Goal: Task Accomplishment & Management: Use online tool/utility

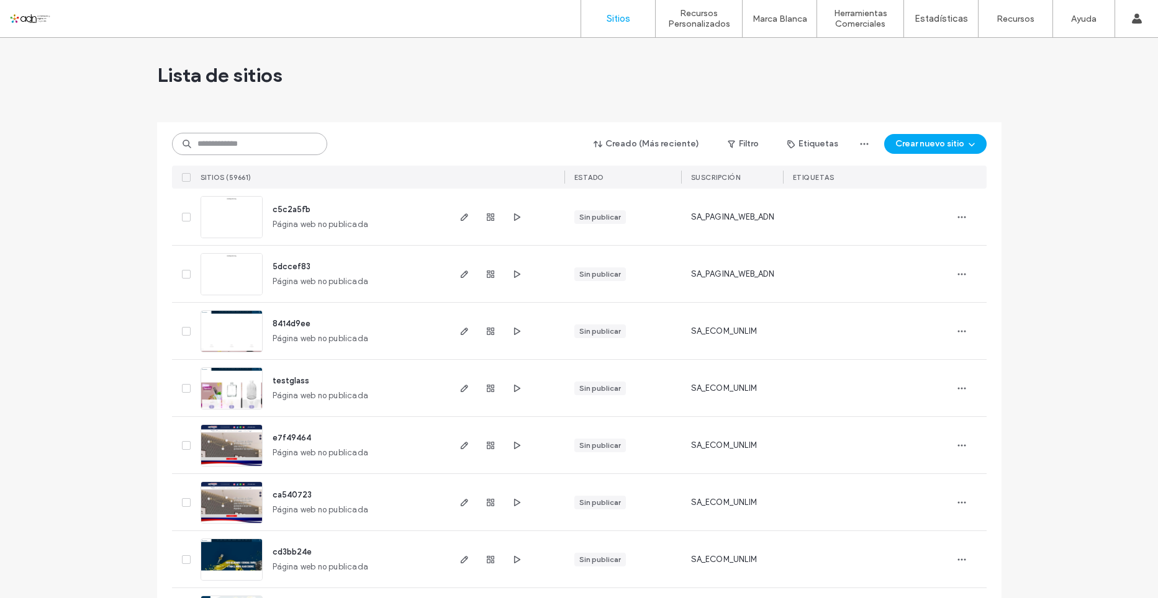
click at [217, 151] on input at bounding box center [249, 144] width 155 height 22
paste input "**********"
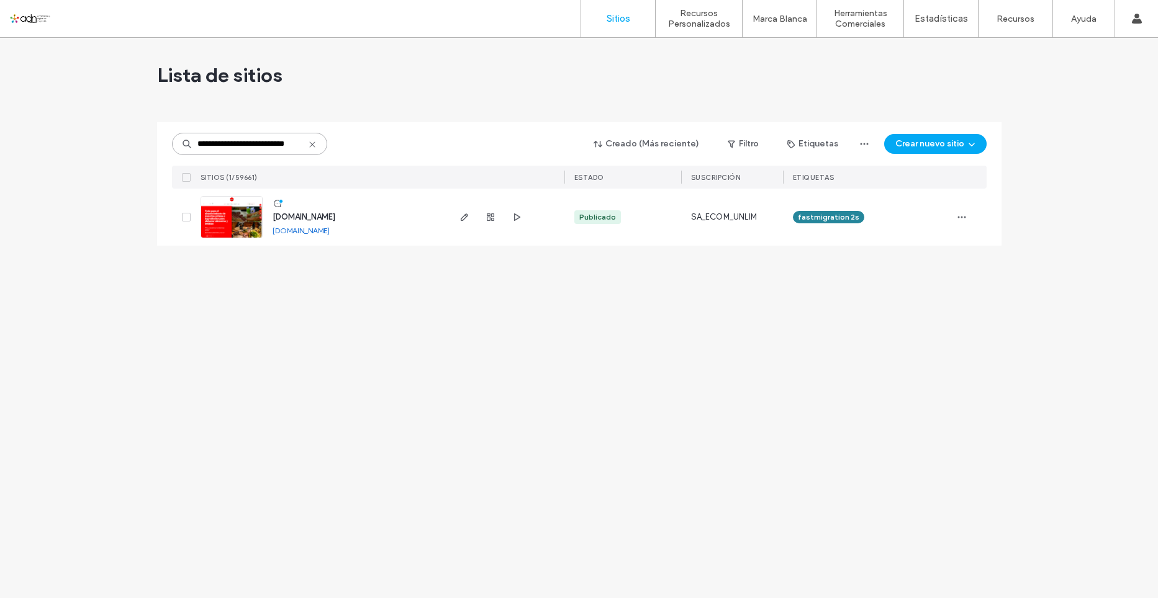
type input "**********"
click at [232, 204] on img at bounding box center [231, 239] width 61 height 84
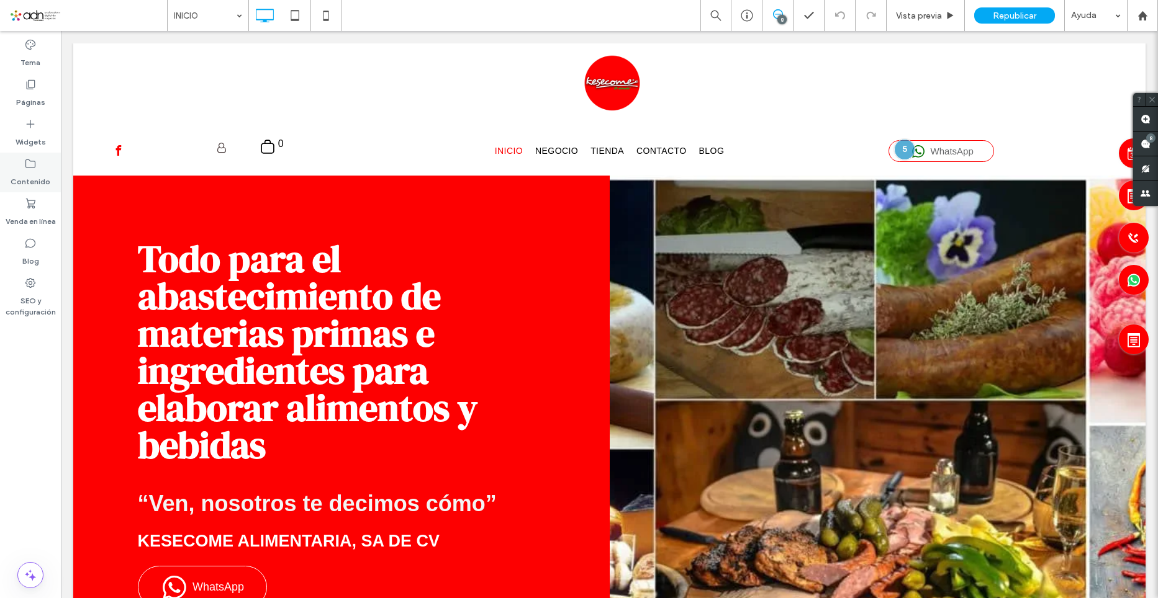
click at [26, 183] on label "Contenido" at bounding box center [31, 178] width 40 height 17
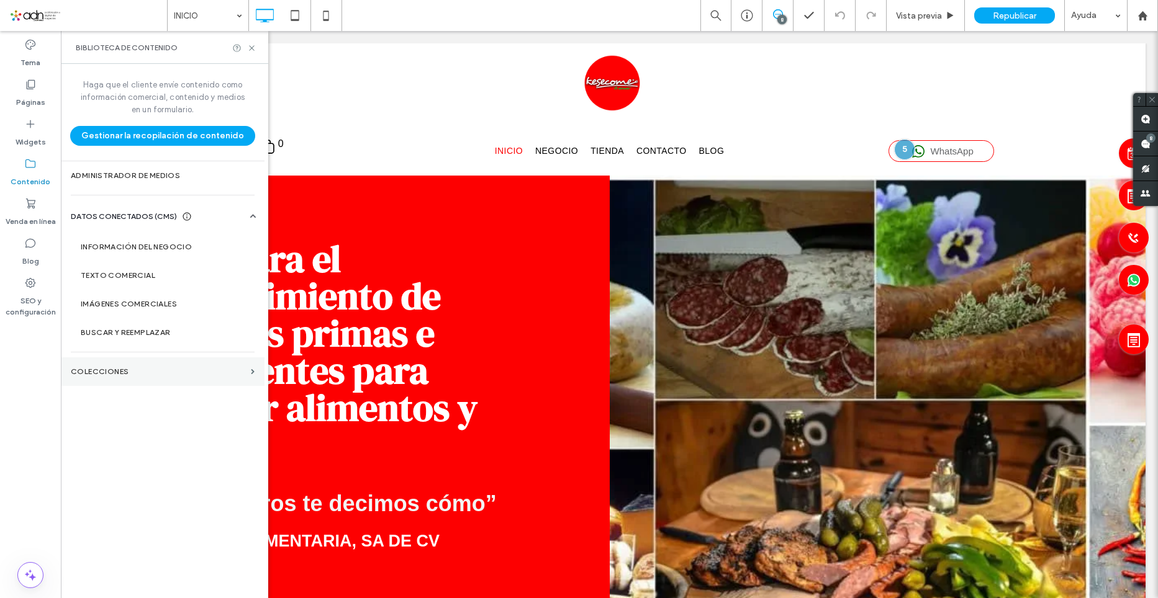
click at [188, 375] on label "COLECCIONES" at bounding box center [158, 372] width 175 height 9
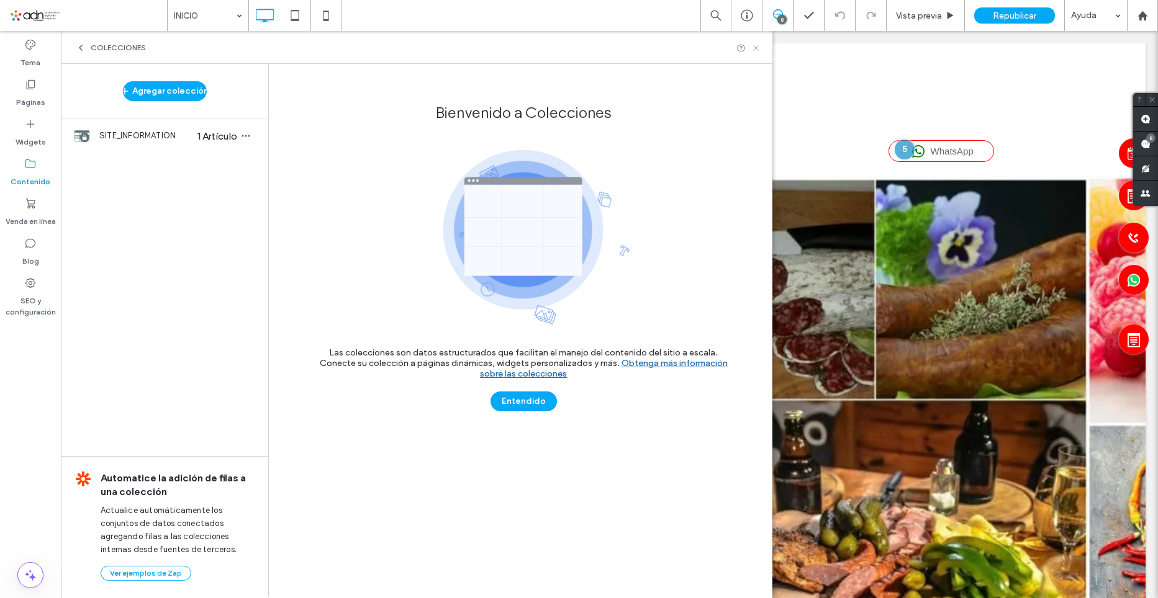
click at [753, 49] on icon at bounding box center [755, 47] width 9 height 9
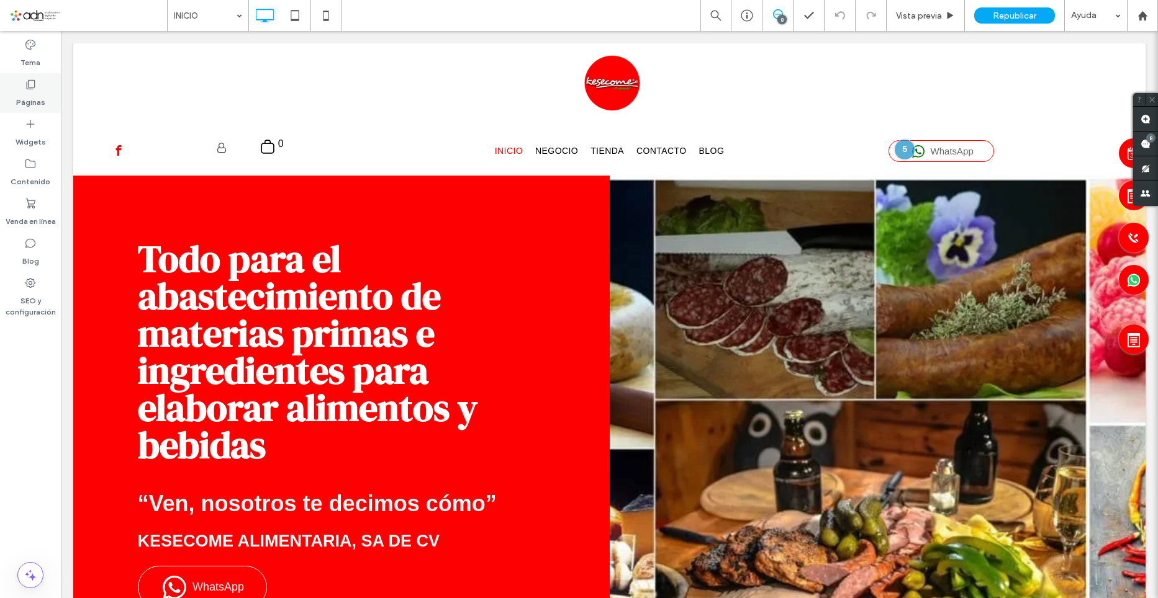
click at [35, 99] on label "Páginas" at bounding box center [30, 99] width 29 height 17
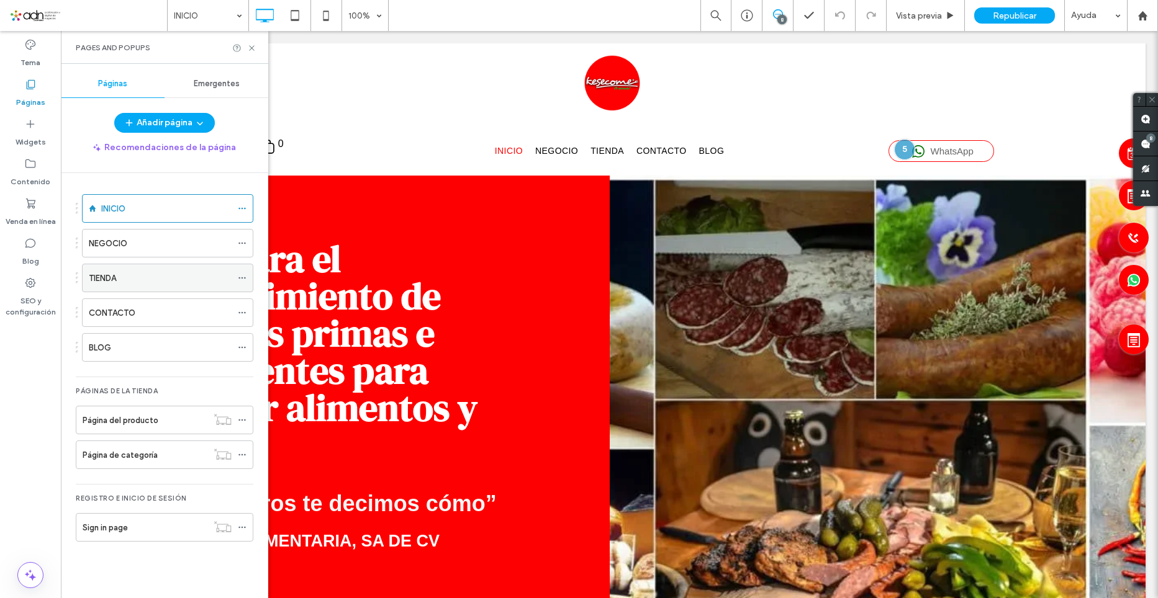
click at [152, 277] on div "TIENDA" at bounding box center [160, 278] width 143 height 13
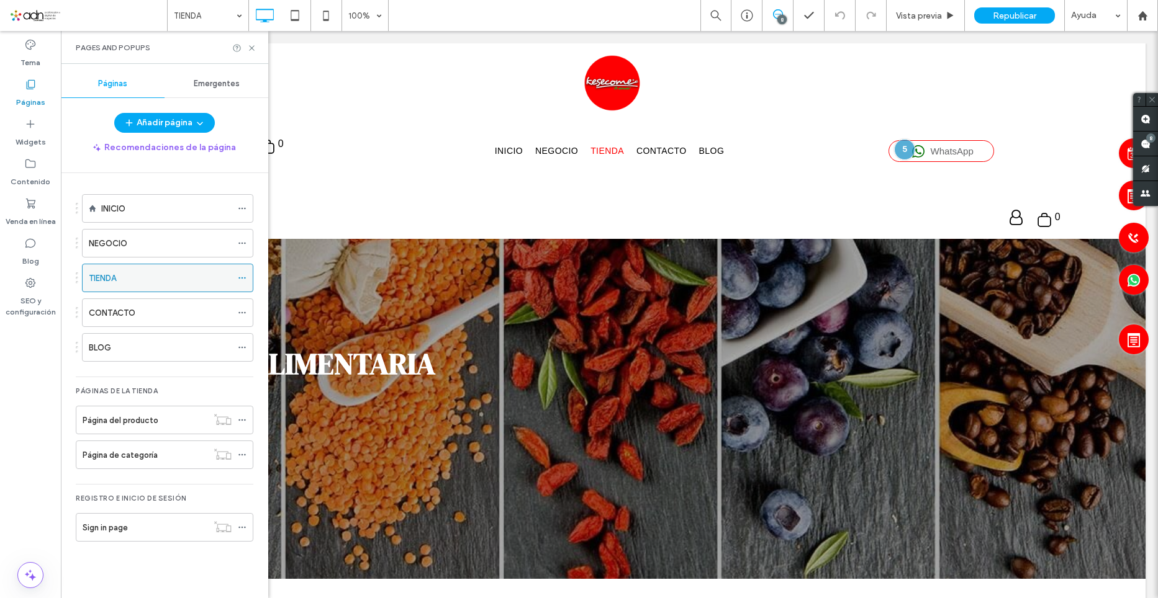
click at [145, 287] on div "TIENDA" at bounding box center [160, 277] width 143 height 27
click at [250, 48] on icon at bounding box center [251, 47] width 9 height 9
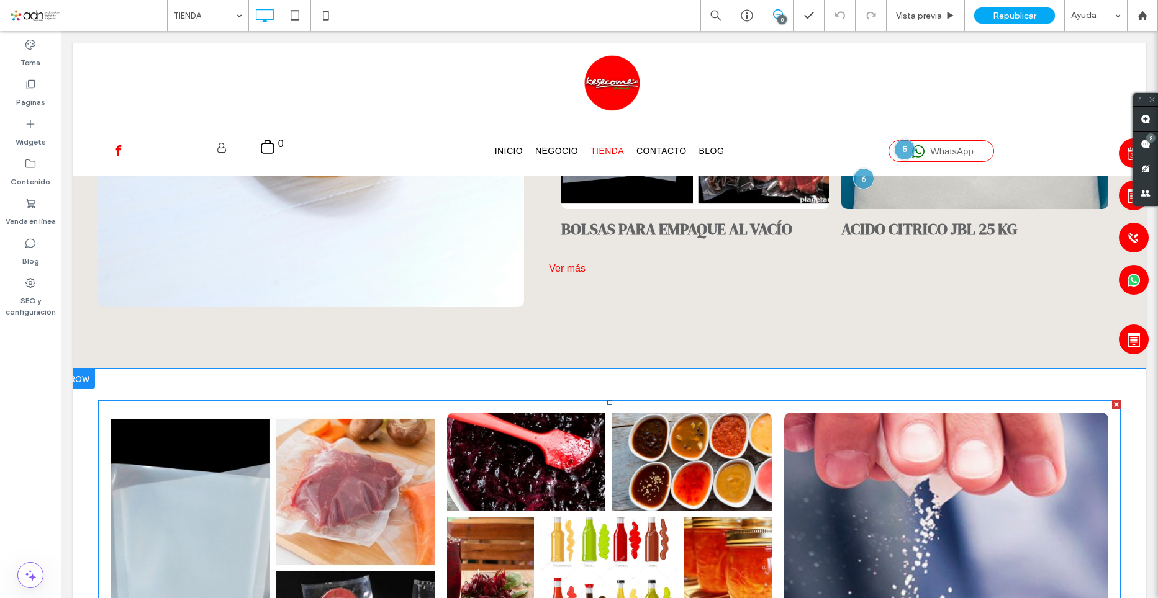
scroll to position [745, 0]
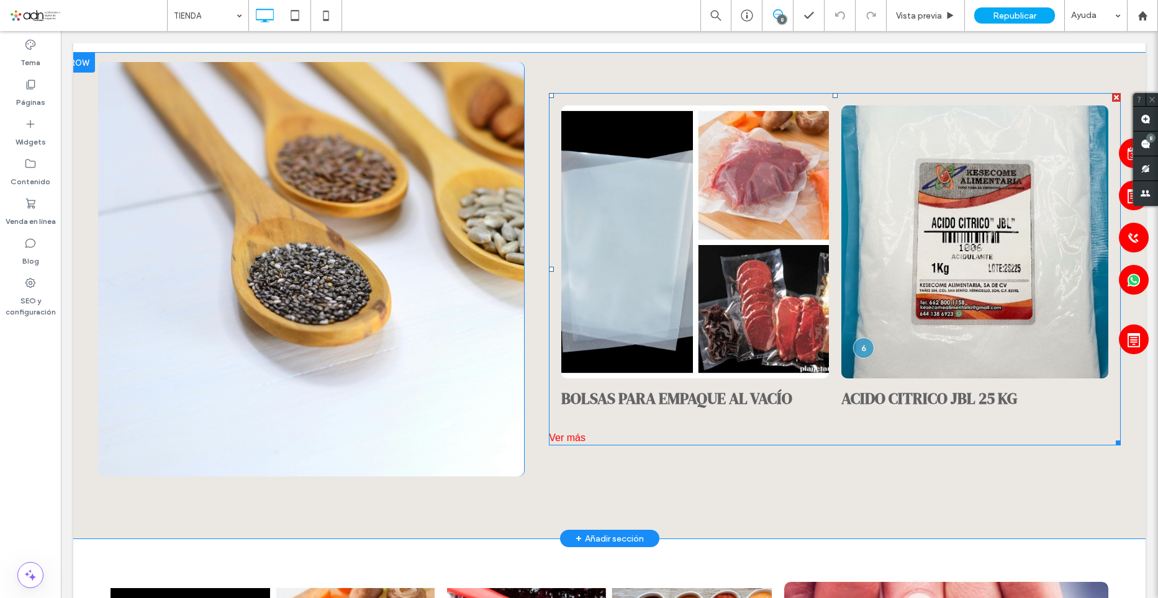
click at [566, 431] on div "Ver más" at bounding box center [835, 438] width 572 height 15
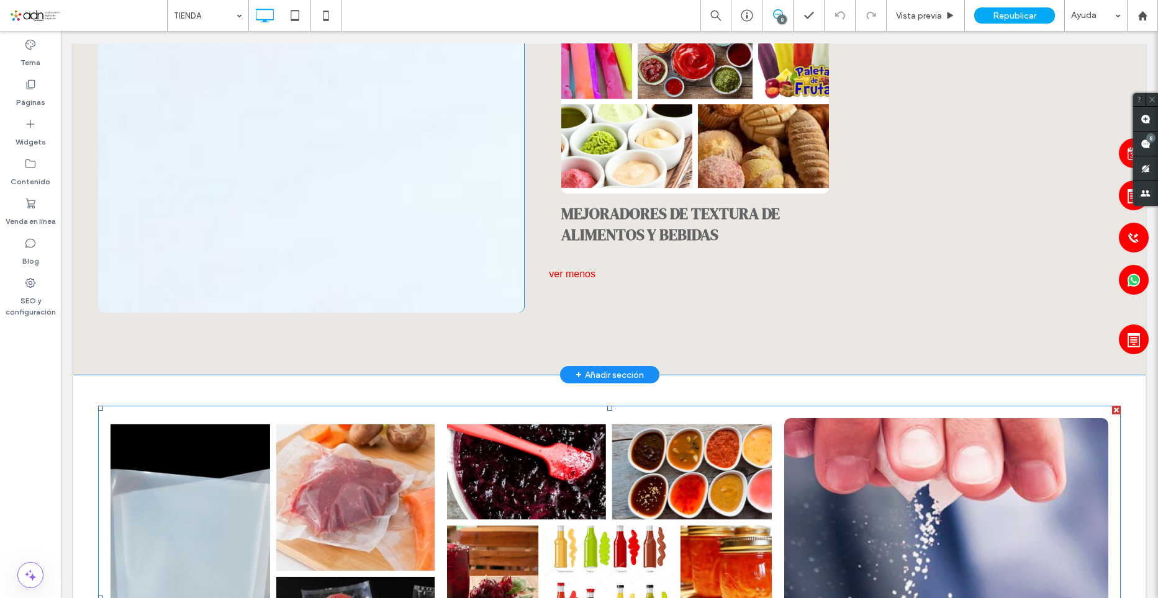
scroll to position [3539, 0]
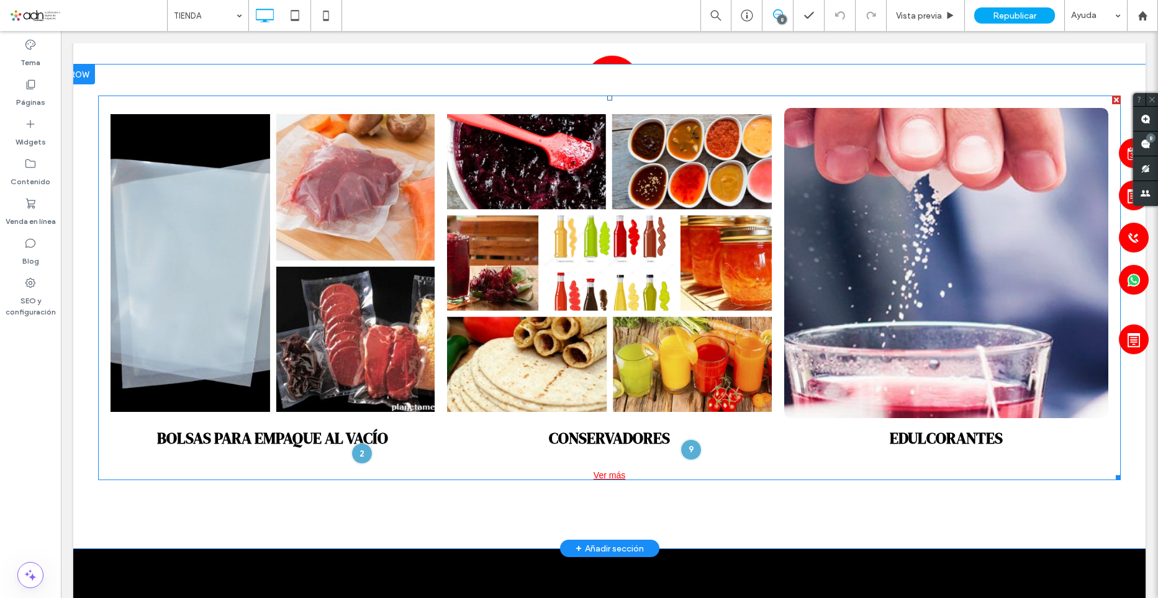
click at [601, 477] on div "Ver más" at bounding box center [609, 476] width 1023 height 10
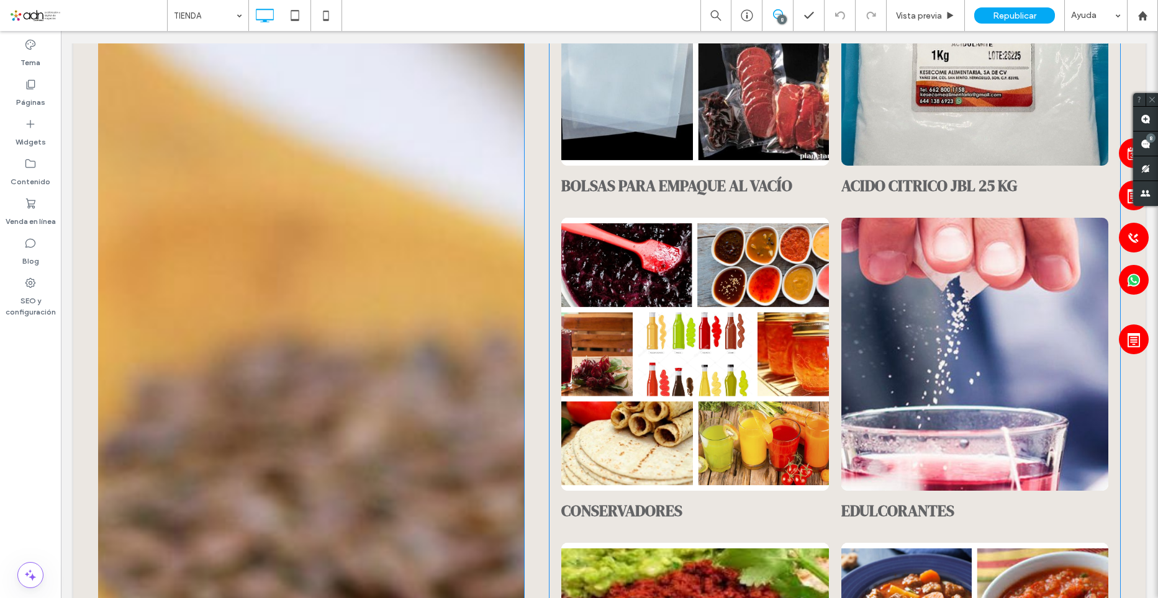
scroll to position [807, 0]
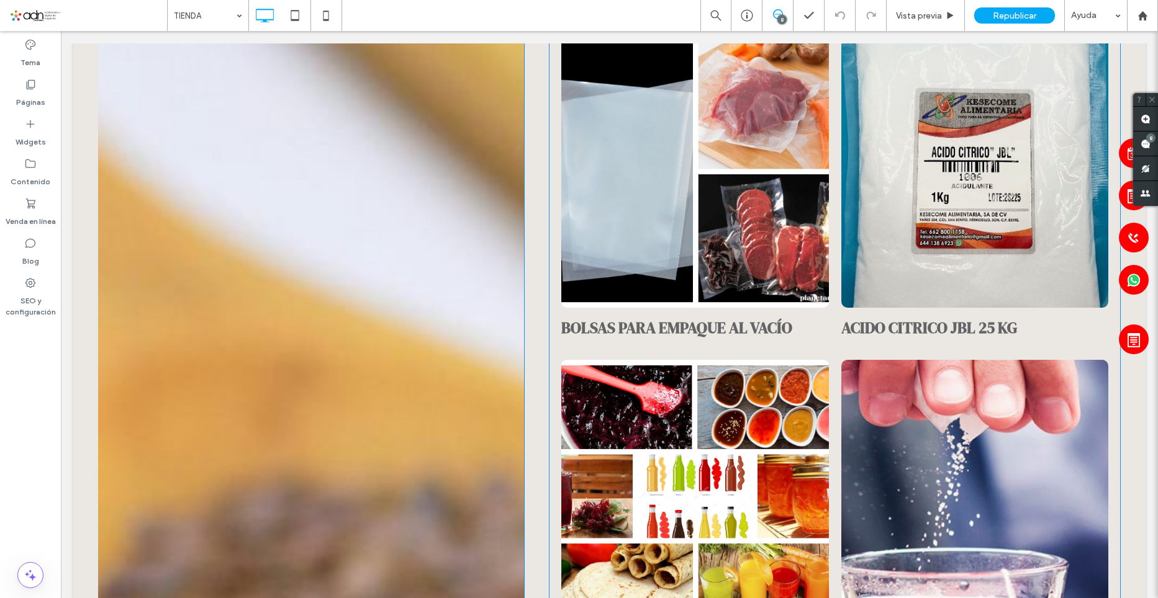
click at [929, 235] on link at bounding box center [974, 171] width 267 height 273
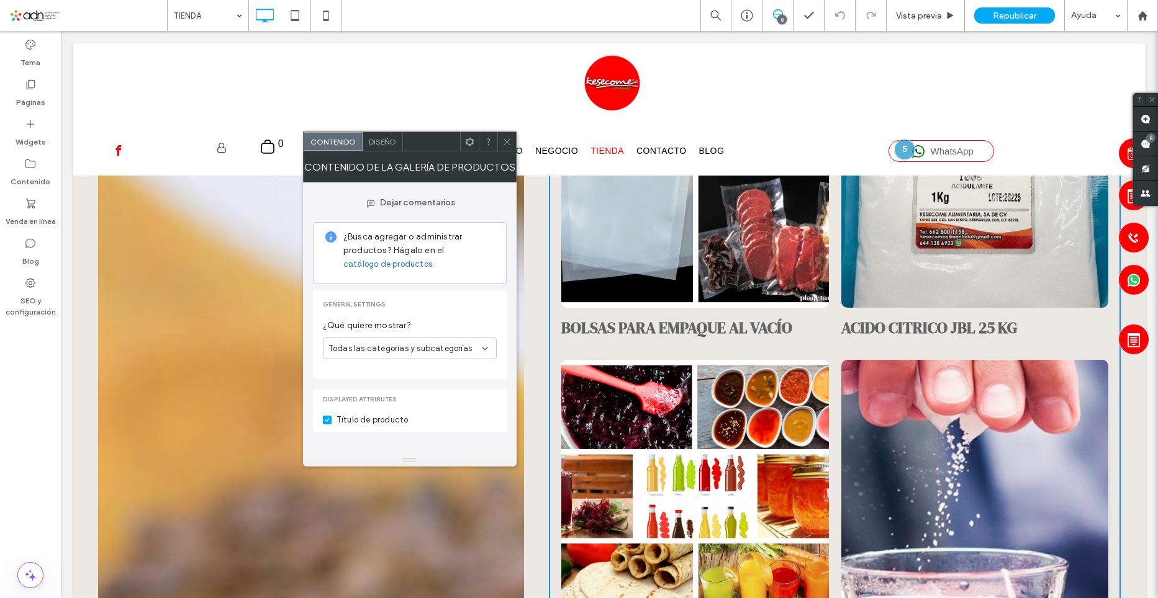
click at [484, 351] on icon at bounding box center [485, 349] width 10 height 10
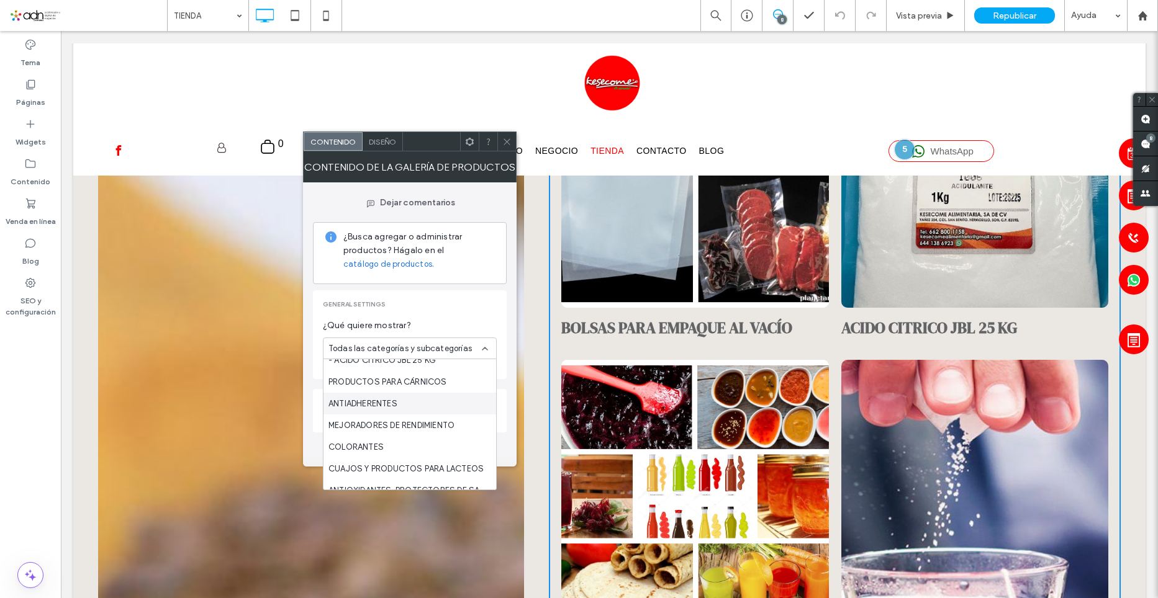
scroll to position [261, 0]
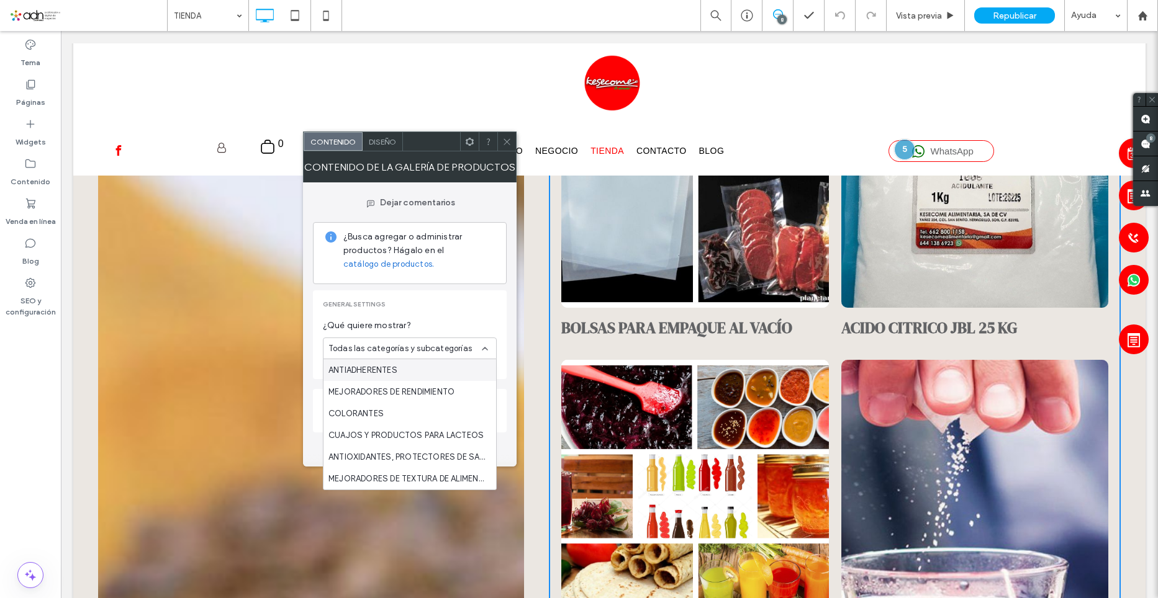
click at [508, 143] on use at bounding box center [507, 141] width 6 height 6
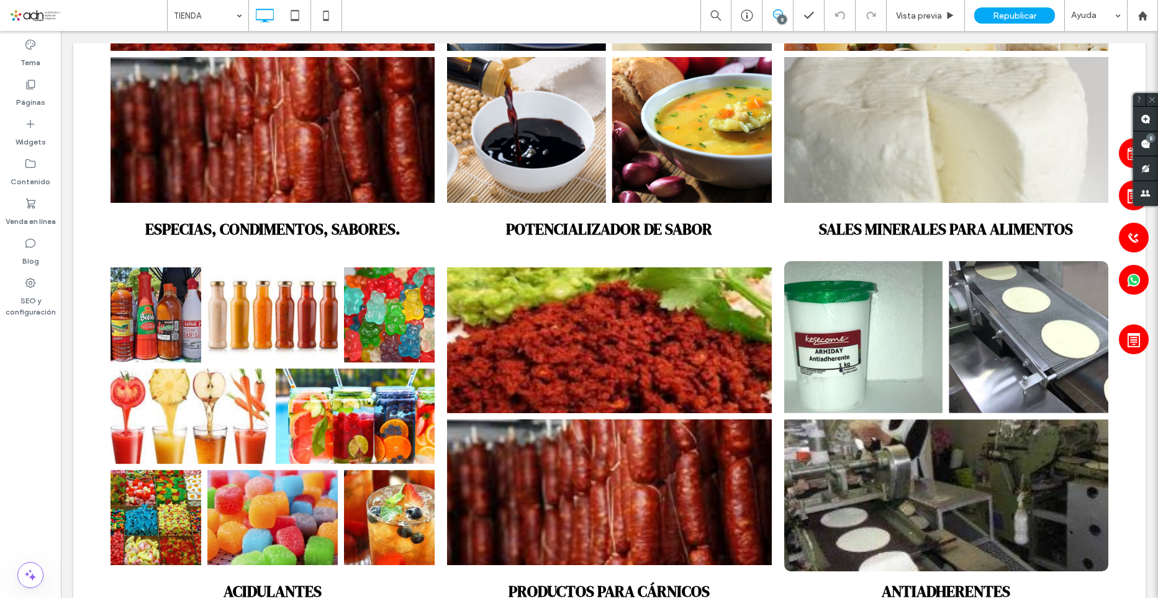
scroll to position [4222, 0]
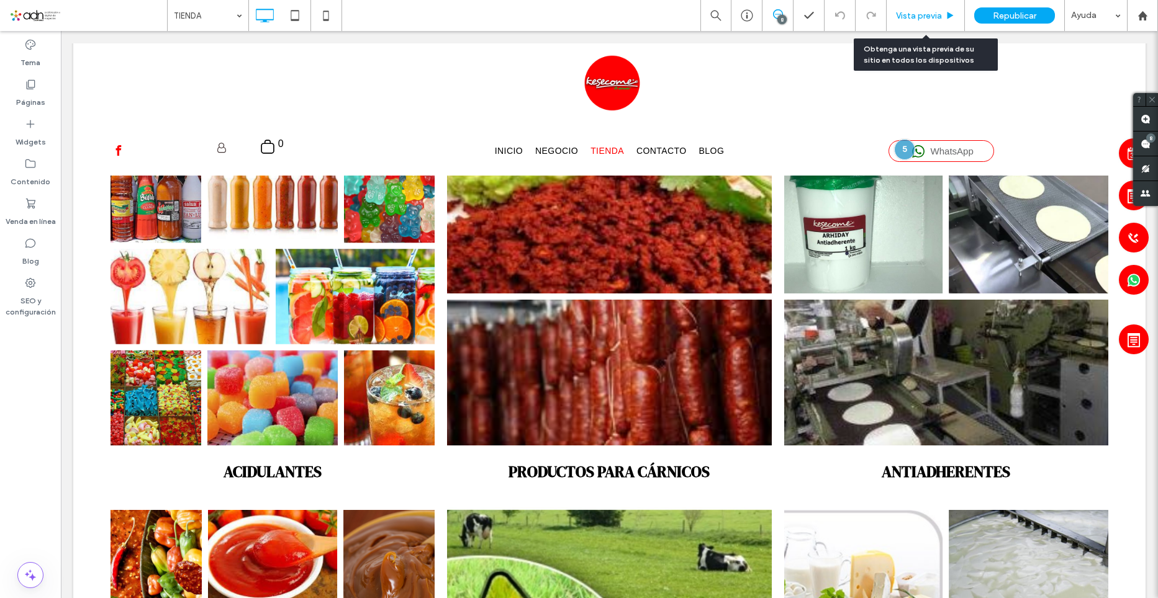
click at [924, 22] on div "Vista previa" at bounding box center [926, 15] width 78 height 31
click at [915, 19] on span "Vista previa" at bounding box center [919, 16] width 46 height 11
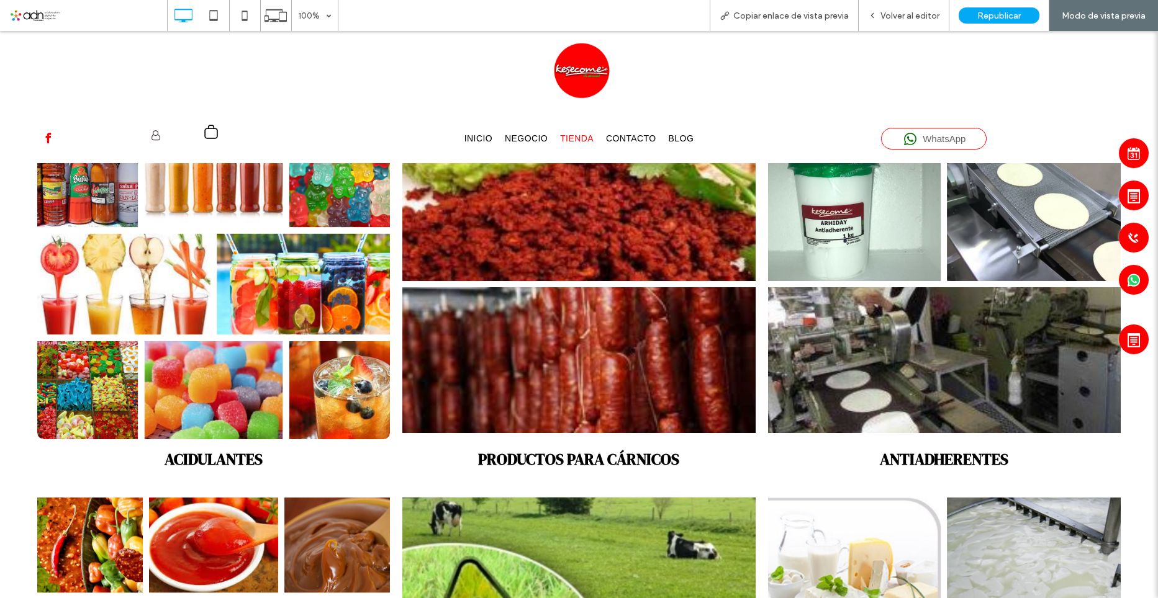
click at [163, 346] on link at bounding box center [214, 284] width 374 height 329
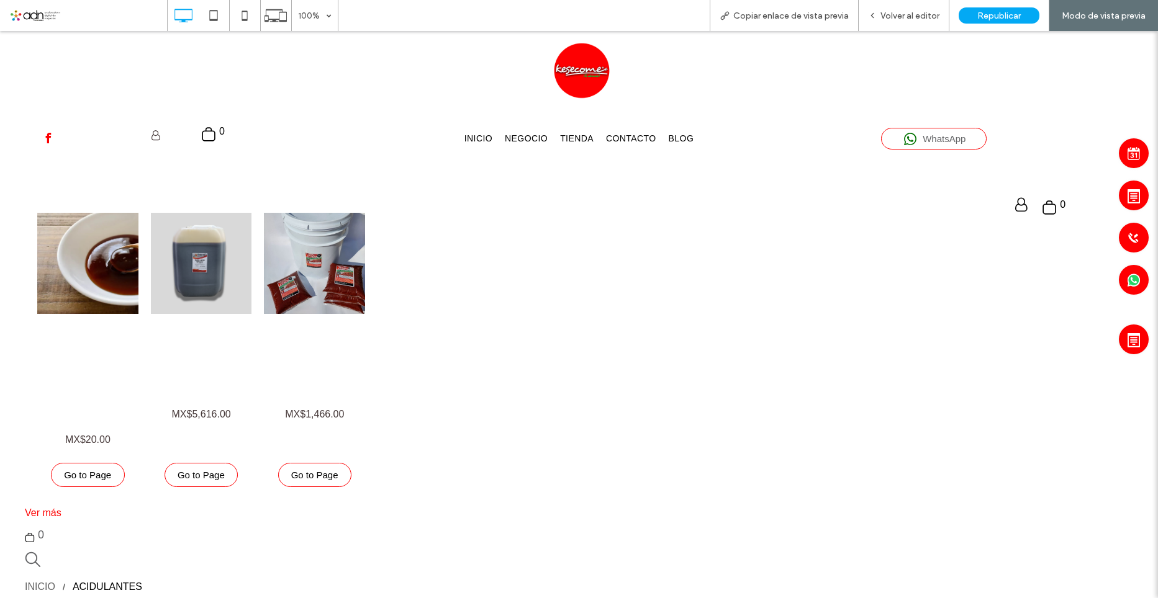
click at [30, 556] on icon "search" at bounding box center [33, 560] width 16 height 16
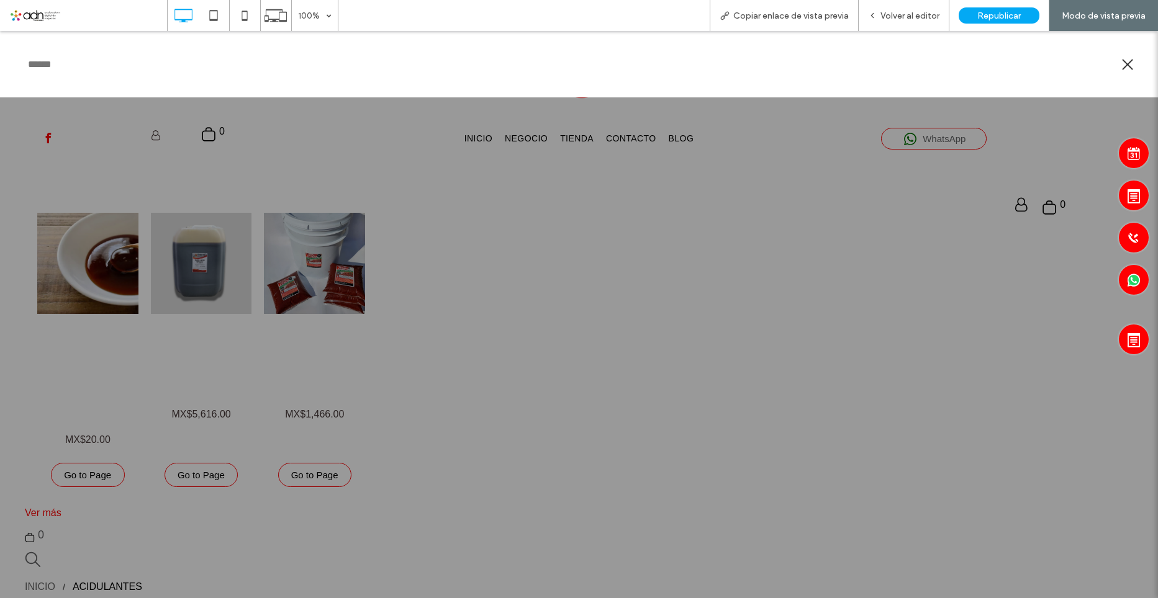
click at [107, 73] on div at bounding box center [579, 64] width 1158 height 66
click at [49, 66] on input "search products" at bounding box center [569, 64] width 1088 height 17
paste input "**********"
type input "**********"
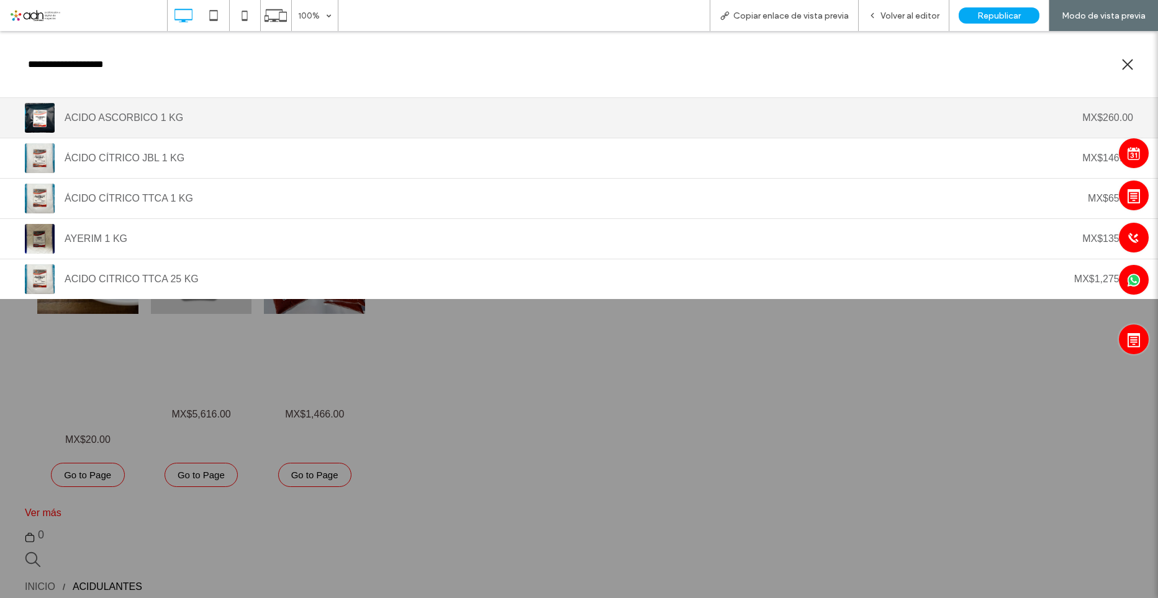
click at [101, 119] on span "ACIDO ASCORBICO 1 KG" at bounding box center [569, 117] width 1008 height 11
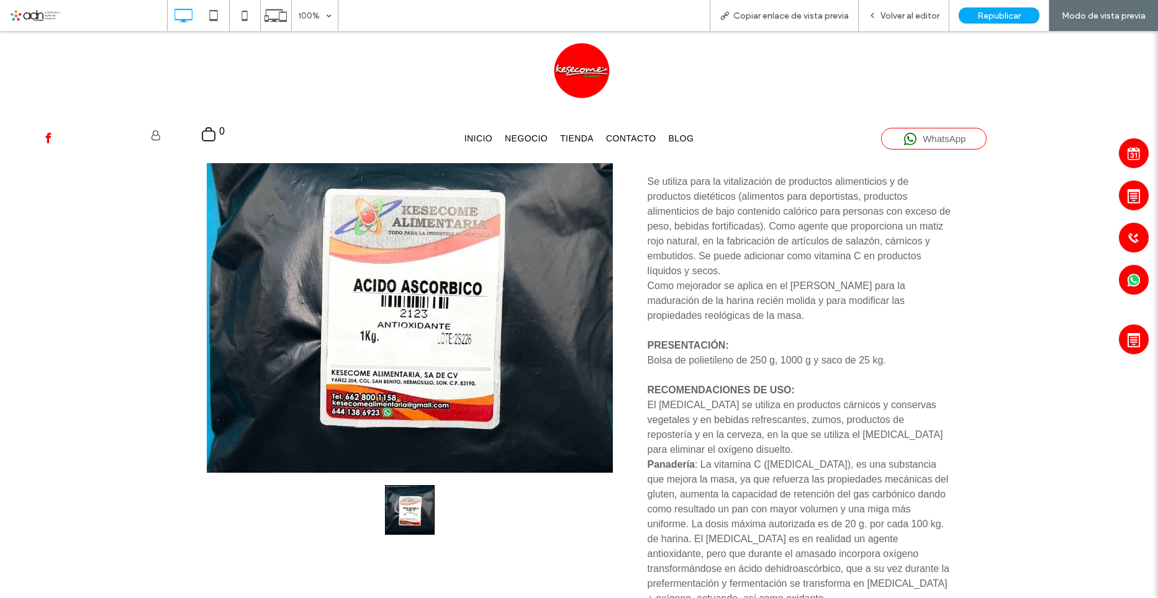
scroll to position [62, 0]
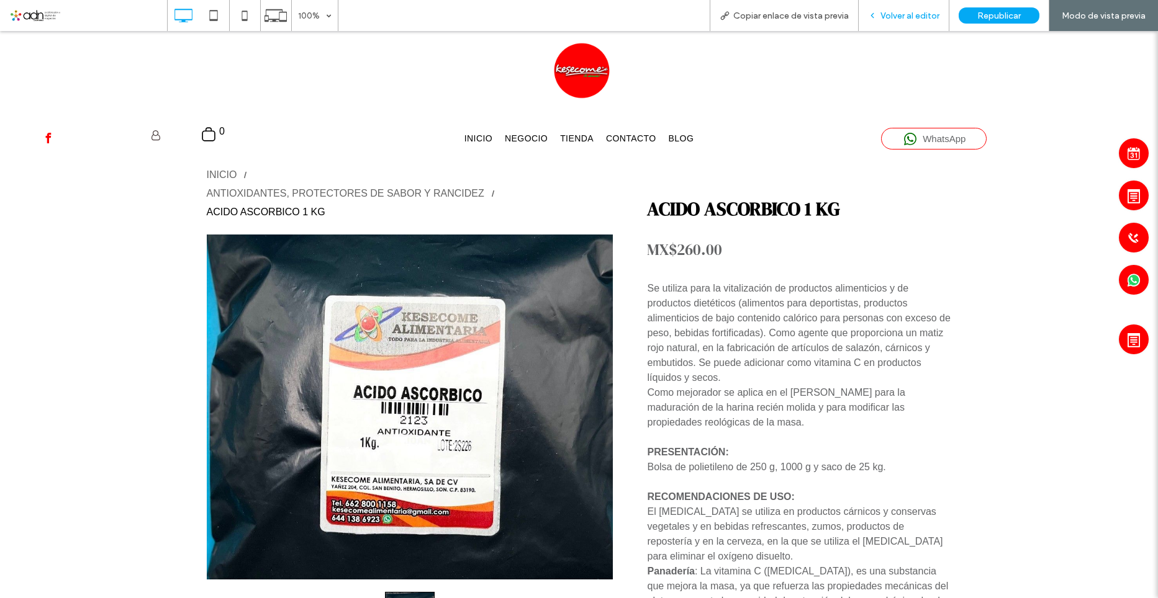
click at [905, 12] on span "Volver al editor" at bounding box center [909, 16] width 59 height 11
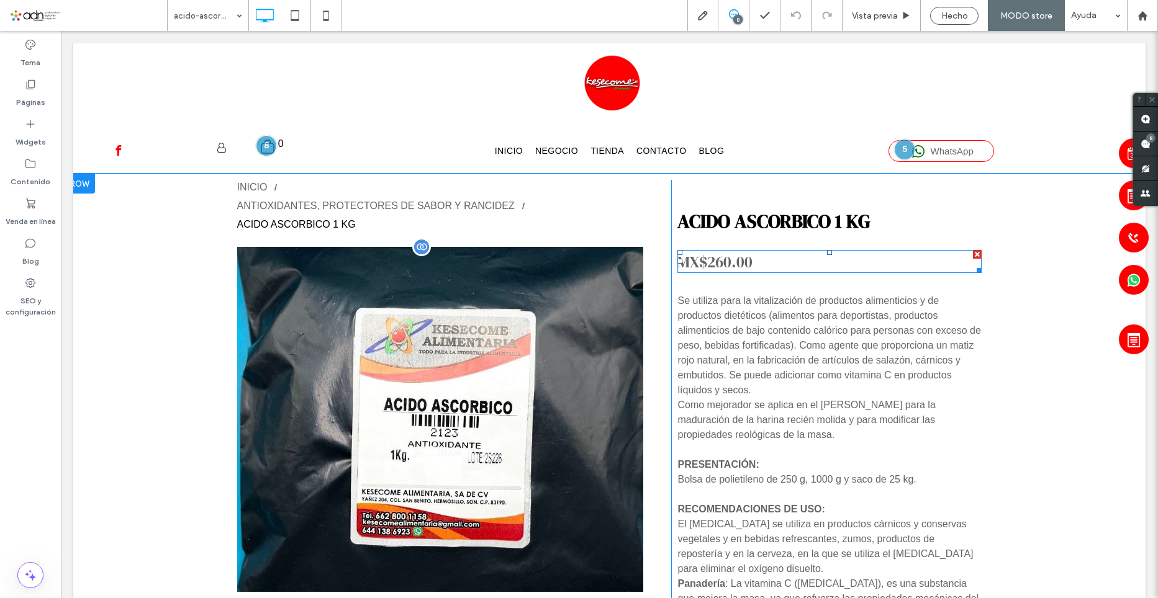
click at [712, 261] on h4 "MX$260.00" at bounding box center [714, 261] width 75 height 21
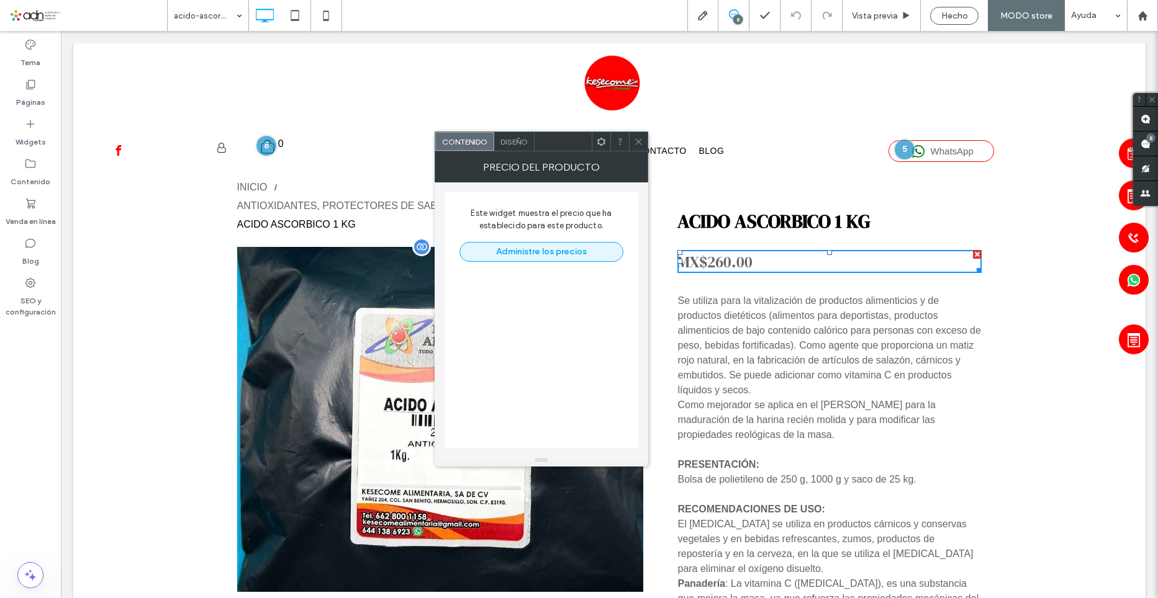
click at [544, 259] on button "Administre los precios" at bounding box center [541, 252] width 164 height 20
